Goal: Task Accomplishment & Management: Complete application form

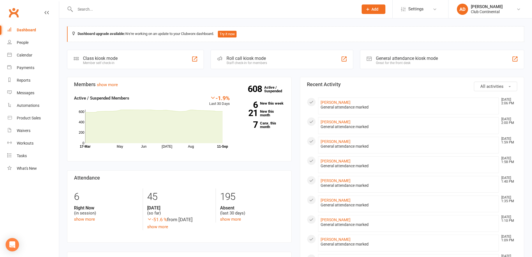
click at [372, 7] on span "Add" at bounding box center [374, 9] width 7 height 4
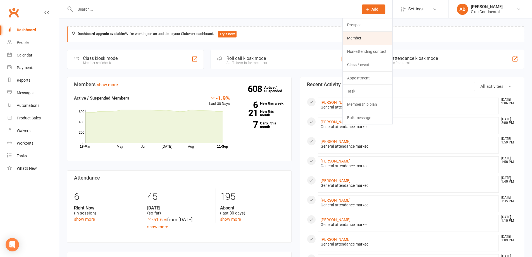
click at [359, 34] on link "Member" at bounding box center [368, 38] width 50 height 13
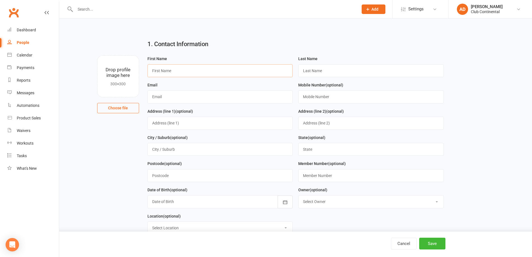
drag, startPoint x: 197, startPoint y: 65, endPoint x: 196, endPoint y: 68, distance: 2.8
click at [197, 65] on input "text" at bounding box center [219, 70] width 145 height 13
type input "callum"
click at [321, 69] on input "text" at bounding box center [370, 70] width 145 height 13
type input "marks"
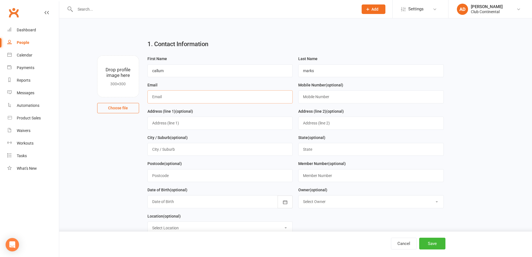
click at [224, 98] on input "text" at bounding box center [219, 96] width 145 height 13
type input "calmarks13@gmail.com"
click at [336, 99] on input "text" at bounding box center [370, 96] width 145 height 13
type input "07939415945"
click at [223, 126] on input "text" at bounding box center [219, 122] width 145 height 13
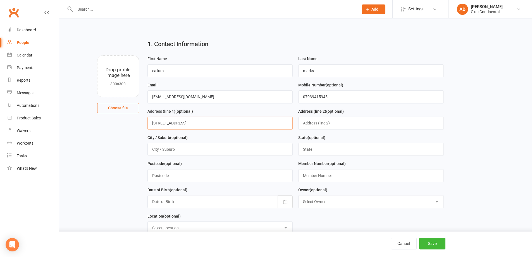
type input "33 langdel road"
click at [205, 180] on input "text" at bounding box center [219, 175] width 145 height 13
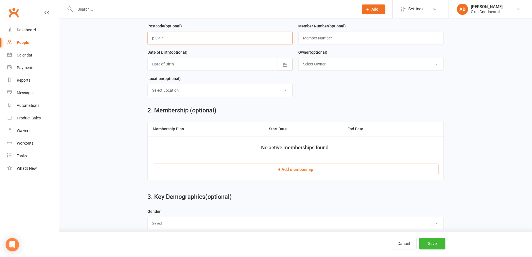
scroll to position [140, 0]
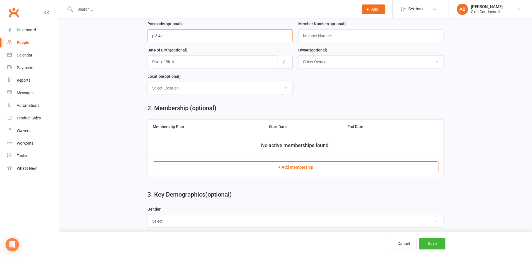
type input "pl3 4jh"
click at [301, 166] on button "+ Add membership" at bounding box center [296, 167] width 286 height 12
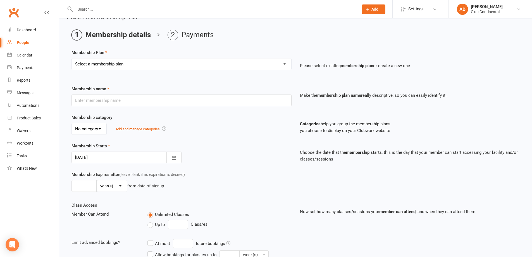
scroll to position [28, 0]
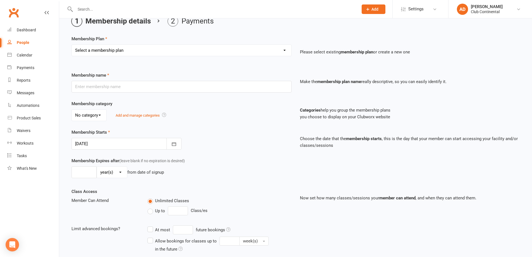
drag, startPoint x: 132, startPoint y: 46, endPoint x: 131, endPoint y: 51, distance: 5.5
click at [133, 47] on select "Select a membership plan Create new Membership Plan Single Membership - Monthly…" at bounding box center [181, 50] width 219 height 11
select select "1"
click at [72, 45] on select "Select a membership plan Create new Membership Plan Single Membership - Monthly…" at bounding box center [181, 50] width 219 height 11
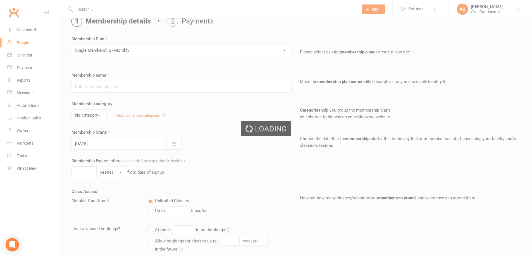
type input "Single Membership - Monthly"
select select "0"
type input "0"
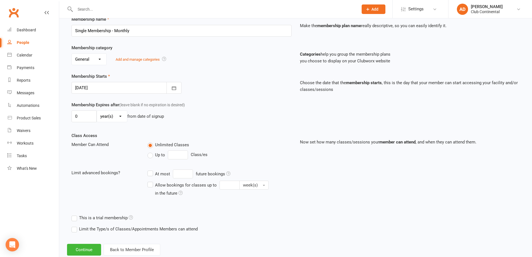
scroll to position [98, 0]
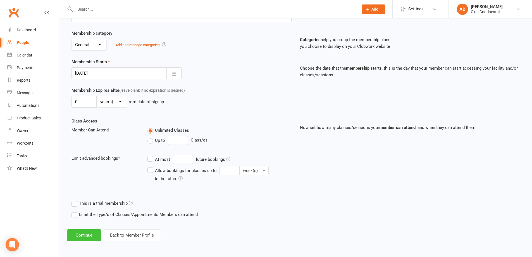
click at [88, 234] on button "Continue" at bounding box center [84, 235] width 34 height 12
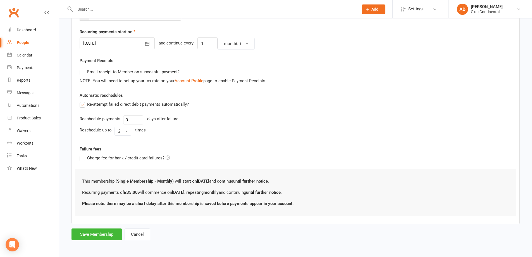
scroll to position [127, 0]
click at [106, 236] on button "Save Membership" at bounding box center [96, 234] width 51 height 12
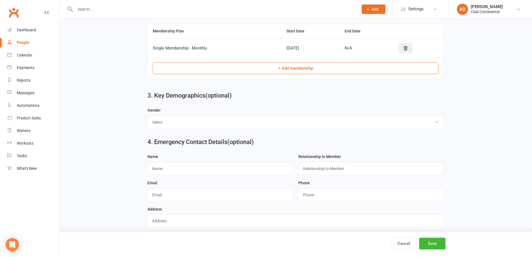
scroll to position [291, 0]
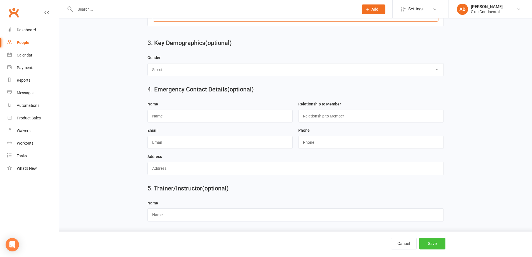
click at [434, 238] on button "Save" at bounding box center [432, 243] width 26 height 12
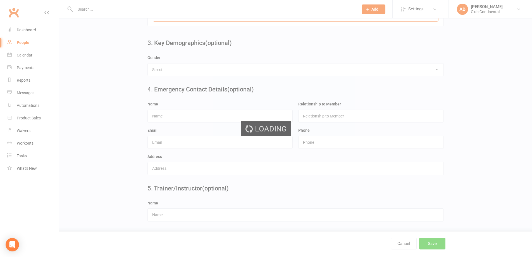
scroll to position [0, 0]
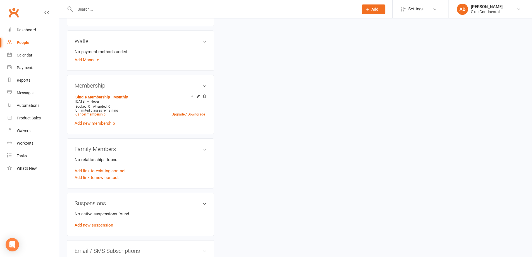
scroll to position [140, 0]
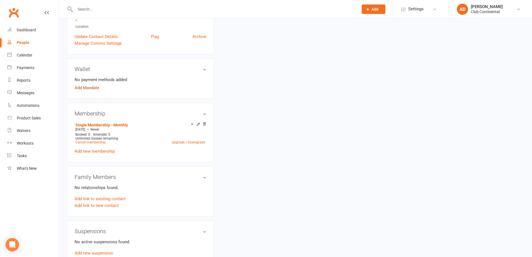
click at [87, 89] on contact-wallet-section "No payment methods added Add Mandate" at bounding box center [141, 83] width 132 height 15
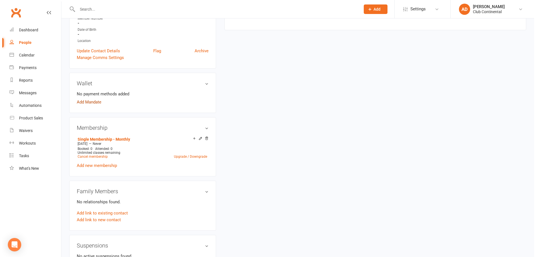
scroll to position [112, 0]
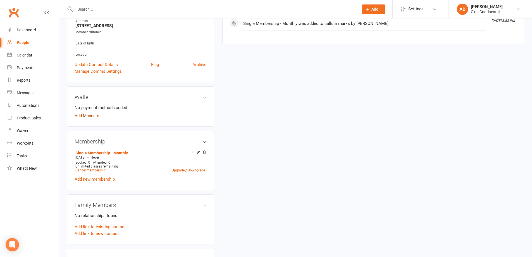
click at [93, 114] on link "Add Mandate" at bounding box center [87, 115] width 25 height 7
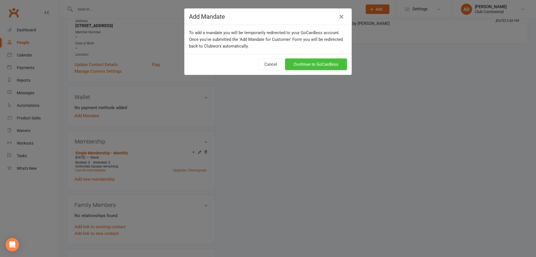
click at [328, 66] on link "Continue to GoCardless" at bounding box center [316, 64] width 62 height 12
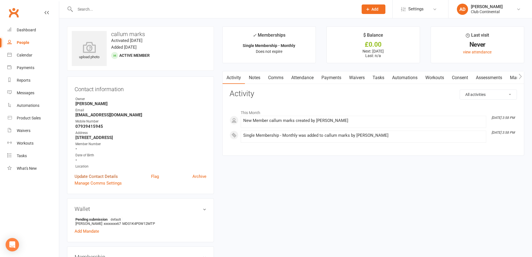
click at [102, 177] on link "Update Contact Details" at bounding box center [96, 176] width 43 height 7
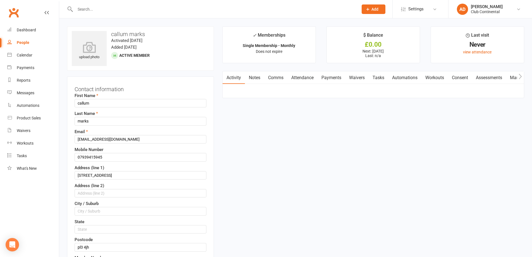
scroll to position [26, 0]
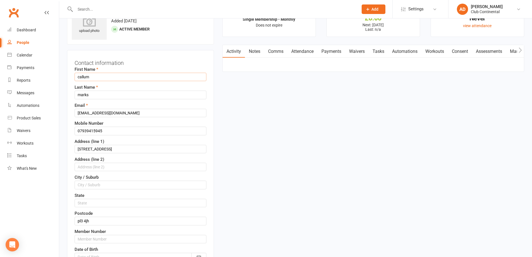
click at [79, 77] on input "callum" at bounding box center [141, 77] width 132 height 8
type input "Kallum"
click at [80, 113] on input "calmarks13@gmail.com" at bounding box center [141, 113] width 132 height 8
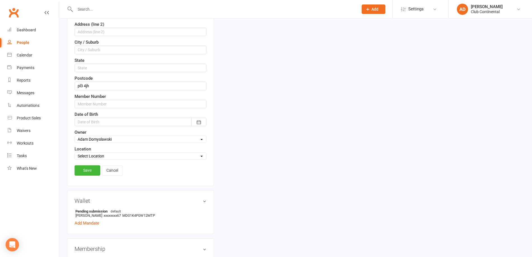
scroll to position [166, 0]
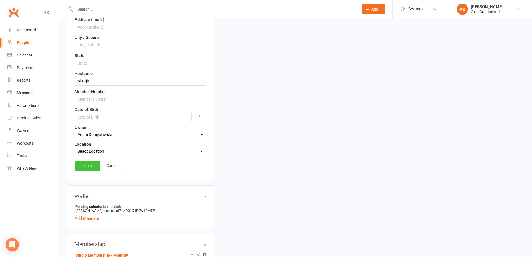
type input "Kalmarks13@gmail.com"
click at [95, 163] on link "Save" at bounding box center [88, 165] width 26 height 10
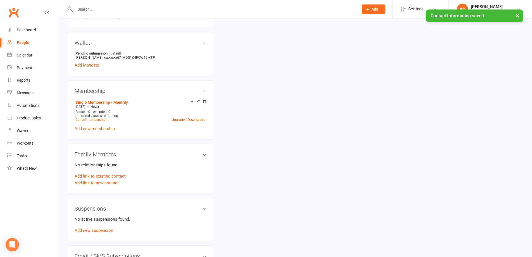
click at [373, 9] on div "× Contact Information saved" at bounding box center [262, 9] width 525 height 0
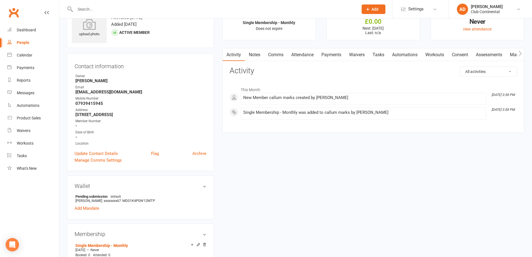
scroll to position [0, 0]
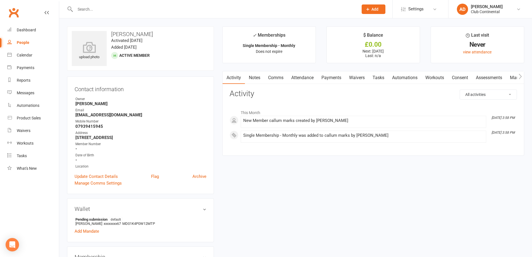
click at [376, 12] on button "Add" at bounding box center [374, 8] width 24 height 9
click at [359, 37] on link "Member" at bounding box center [368, 38] width 50 height 13
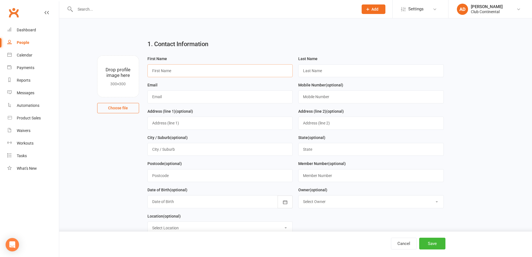
click at [234, 74] on input "text" at bounding box center [219, 70] width 145 height 13
type input "kath"
click at [333, 70] on input "text" at bounding box center [370, 70] width 145 height 13
type input "mcgowan"
click at [223, 70] on input "kath" at bounding box center [219, 70] width 145 height 13
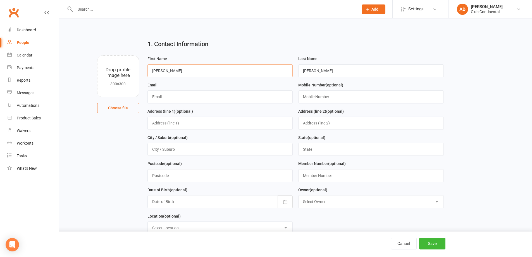
type input "kathleen"
click at [191, 94] on input "text" at bounding box center [219, 96] width 145 height 13
type input "[EMAIL_ADDRESS][DOMAIN_NAME]"
click at [330, 98] on input "text" at bounding box center [370, 96] width 145 height 13
type input "07887356975"
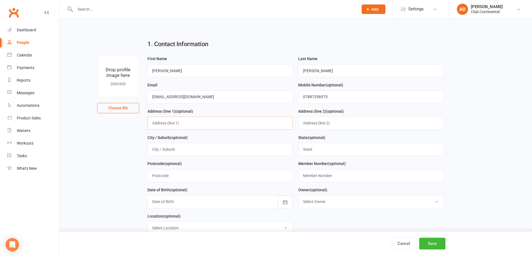
click at [184, 129] on input "text" at bounding box center [219, 122] width 145 height 13
type input "157 ladysmith road"
click at [174, 174] on input "text" at bounding box center [219, 175] width 145 height 13
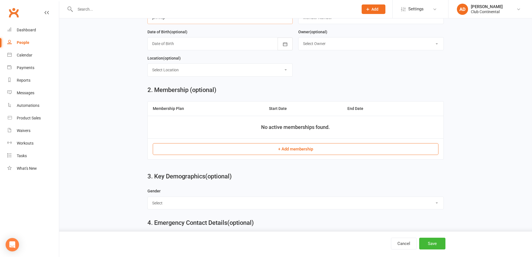
scroll to position [168, 0]
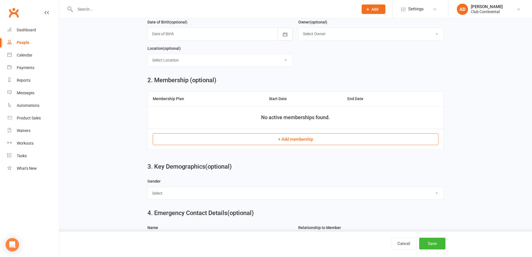
type input "pl4 7np"
click at [288, 143] on button "+ Add membership" at bounding box center [296, 139] width 286 height 12
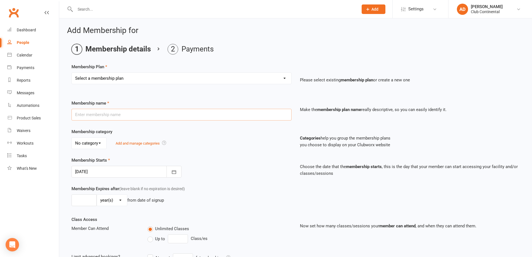
click at [156, 116] on input "text" at bounding box center [181, 115] width 220 height 12
type input "C"
click at [194, 80] on select "Select a membership plan Create new Membership Plan Single Membership - Monthly…" at bounding box center [181, 78] width 219 height 11
select select "7"
click at [72, 73] on select "Select a membership plan Create new Membership Plan Single Membership - Monthly…" at bounding box center [181, 78] width 219 height 11
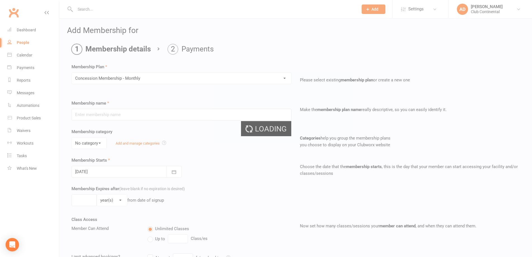
type input "Concession Membership - Monthly"
select select "0"
type input "0"
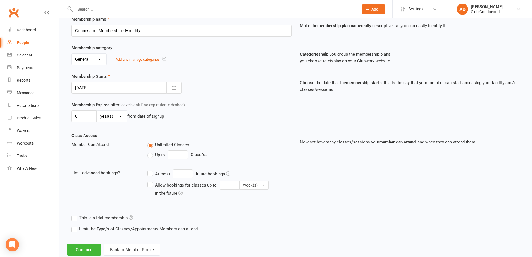
scroll to position [98, 0]
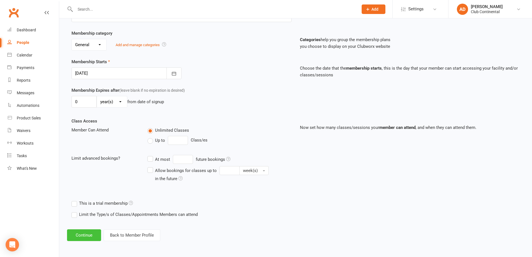
click at [86, 231] on button "Continue" at bounding box center [84, 235] width 34 height 12
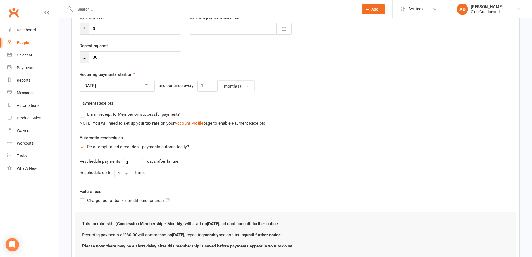
scroll to position [127, 0]
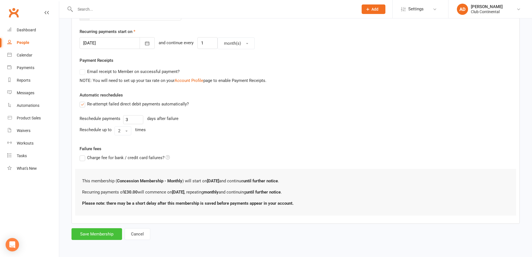
click at [102, 231] on button "Save Membership" at bounding box center [96, 234] width 51 height 12
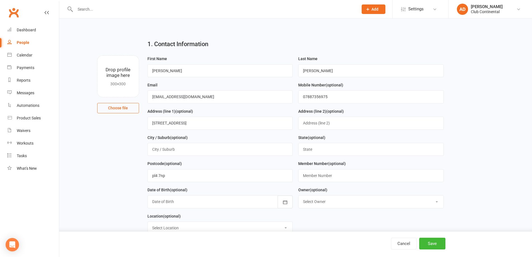
click at [127, 106] on button "Choose file" at bounding box center [118, 108] width 42 height 10
type input "C:\fakepath\WIN_20250911_16_05_58_Pro.jpg"
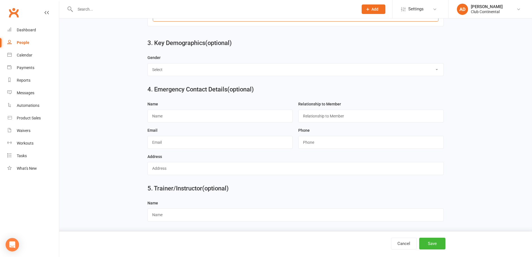
scroll to position [291, 0]
drag, startPoint x: 435, startPoint y: 245, endPoint x: 433, endPoint y: 234, distance: 10.9
click at [435, 245] on button "Save" at bounding box center [432, 243] width 26 height 12
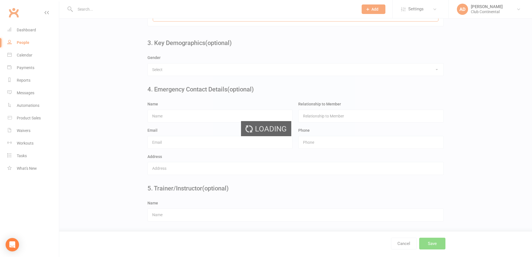
scroll to position [0, 0]
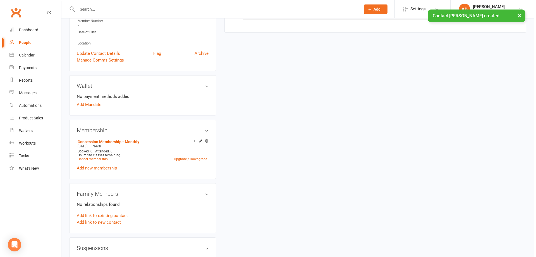
scroll to position [140, 0]
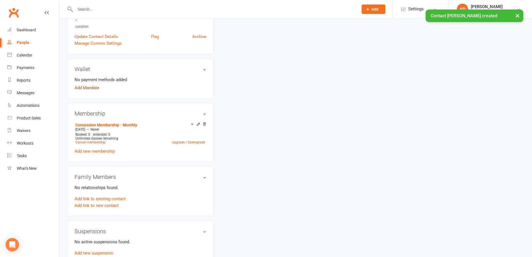
click at [87, 88] on link "Add Mandate" at bounding box center [87, 87] width 25 height 7
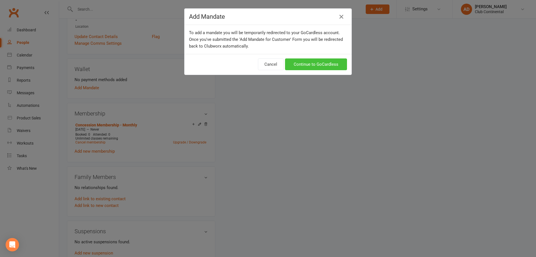
click at [321, 61] on link "Continue to GoCardless" at bounding box center [316, 64] width 62 height 12
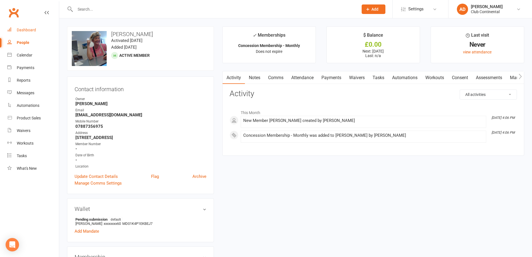
click at [40, 31] on link "Dashboard" at bounding box center [33, 30] width 52 height 13
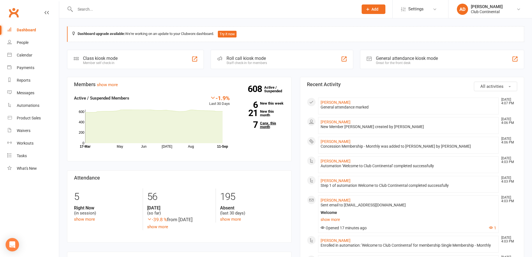
click at [273, 124] on link "7 Canx. this month" at bounding box center [261, 124] width 46 height 7
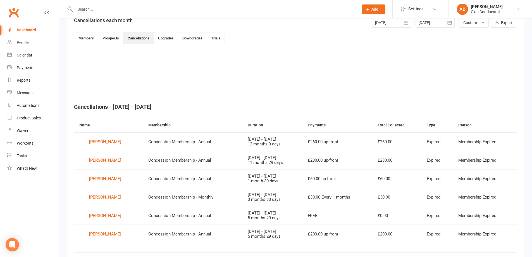
scroll to position [165, 0]
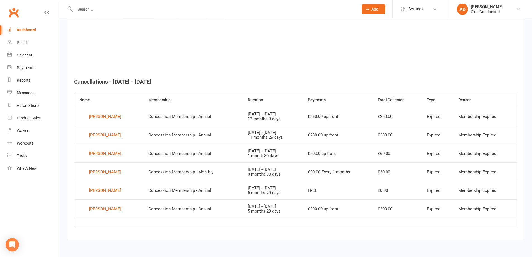
click at [29, 28] on div "Dashboard" at bounding box center [26, 30] width 19 height 4
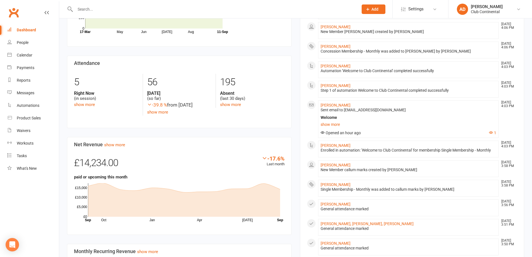
scroll to position [71, 0]
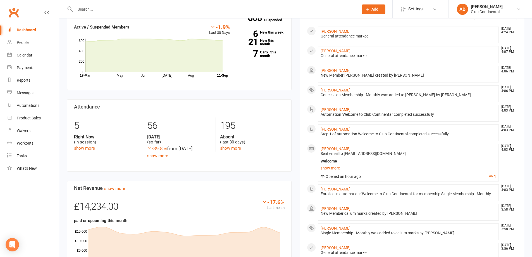
click at [181, 22] on section "Members show more -1.9% Last 30 Days Active / Suspended Members May Jun [DATE] …" at bounding box center [179, 48] width 225 height 85
click at [92, 10] on input "text" at bounding box center [213, 9] width 281 height 8
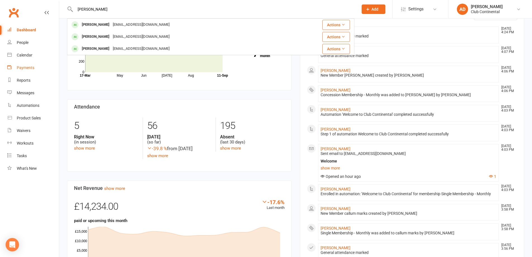
type input "[PERSON_NAME]"
click at [46, 63] on link "Payments" at bounding box center [33, 67] width 52 height 13
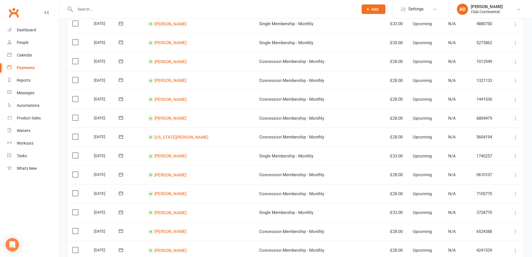
scroll to position [140, 0]
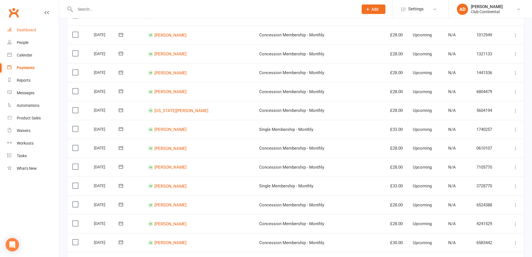
click at [29, 29] on div "Dashboard" at bounding box center [26, 30] width 19 height 4
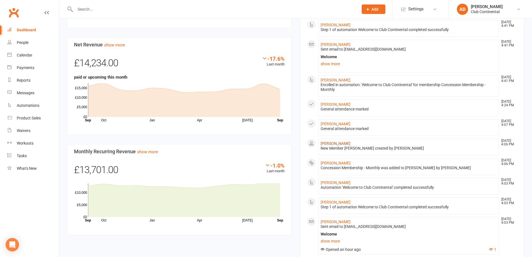
scroll to position [223, 0]
